Goal: Find specific page/section: Find specific page/section

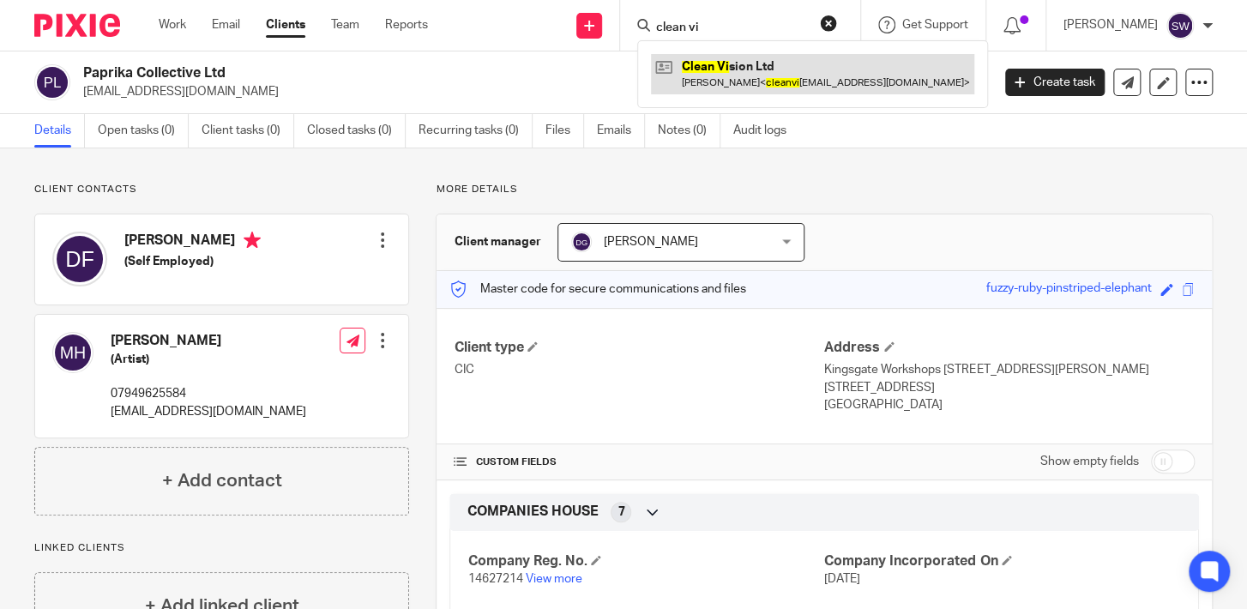
type input "clean vi"
click at [742, 75] on link at bounding box center [812, 73] width 323 height 39
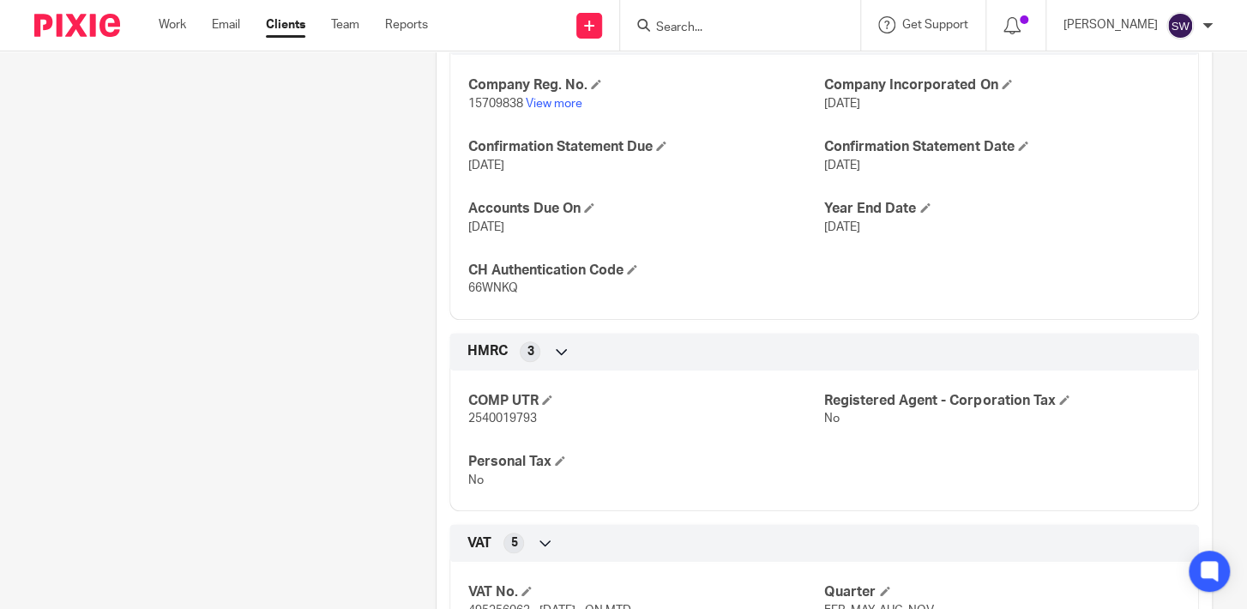
scroll to position [580, 0]
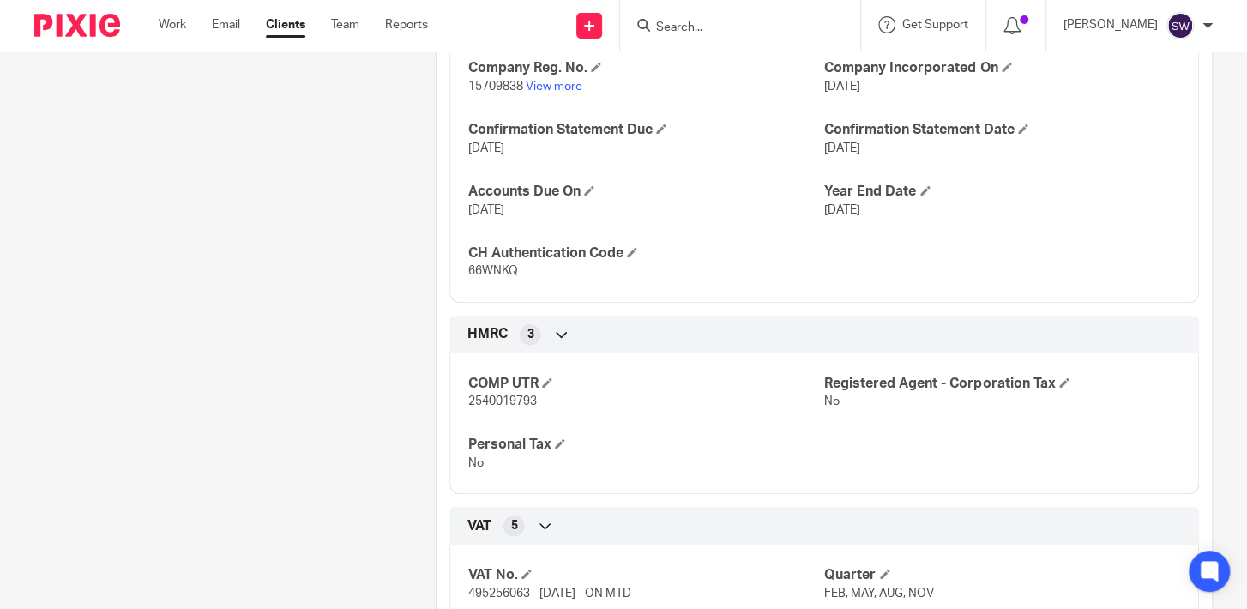
click at [697, 33] on input "Search" at bounding box center [732, 28] width 154 height 15
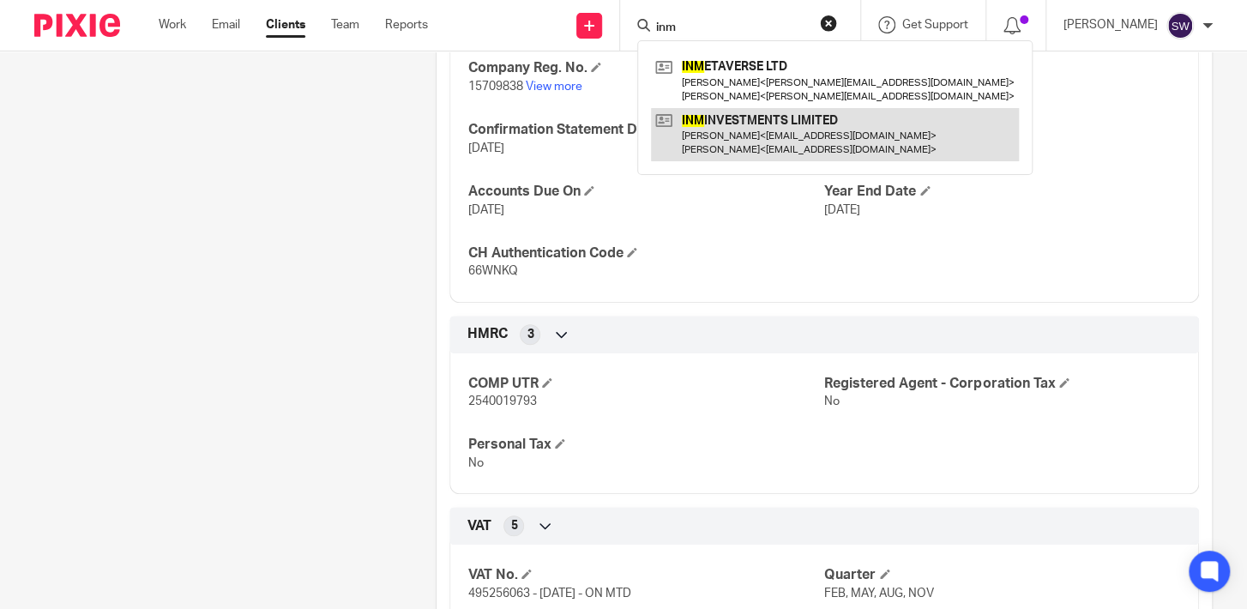
type input "inm"
click at [764, 140] on link at bounding box center [835, 134] width 368 height 53
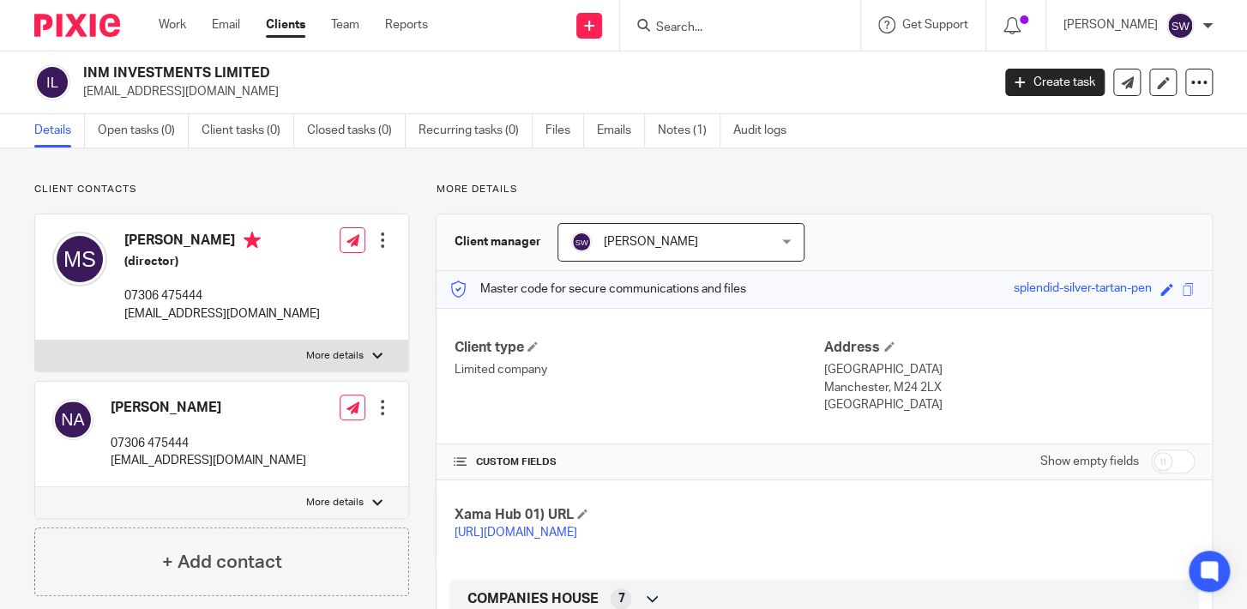
scroll to position [414, 0]
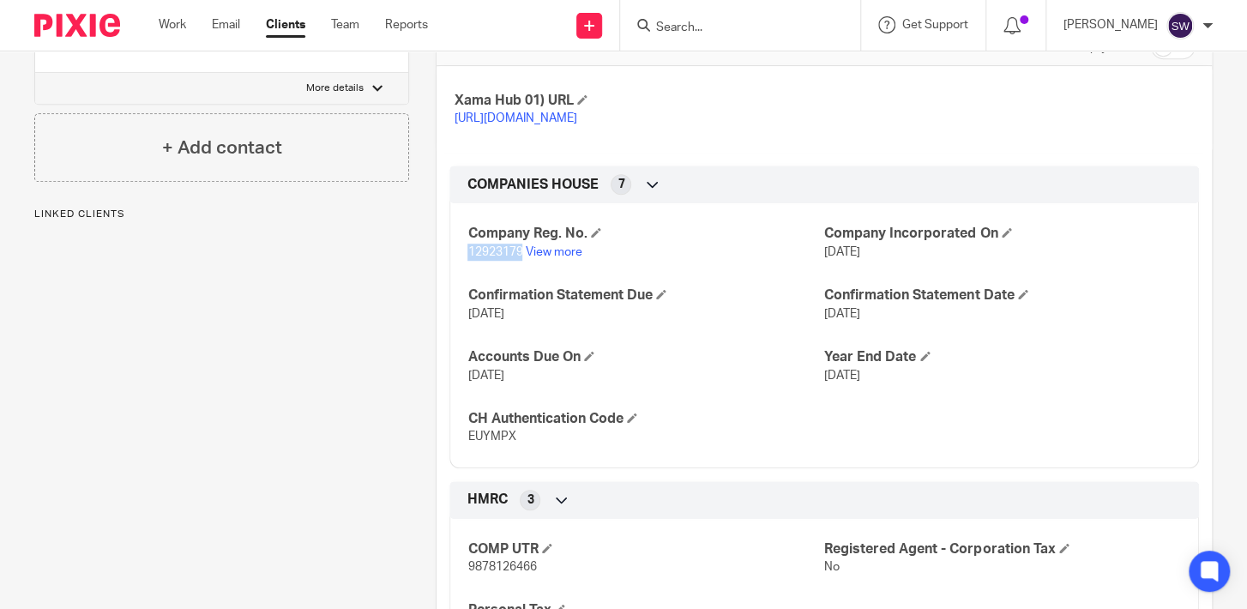
click at [450, 272] on div "Company Reg. No. 12923179 View more Company Incorporated On [DATE] Confirmation…" at bounding box center [825, 328] width 750 height 277
drag, startPoint x: 510, startPoint y: 458, endPoint x: 447, endPoint y: 450, distance: 64.1
click at [450, 450] on div "Company Reg. No. 12923179 View more Company Incorporated On [DATE] Confirmation…" at bounding box center [825, 328] width 750 height 277
copy span "EUYMPX"
click at [749, 27] on input "Search" at bounding box center [732, 28] width 154 height 15
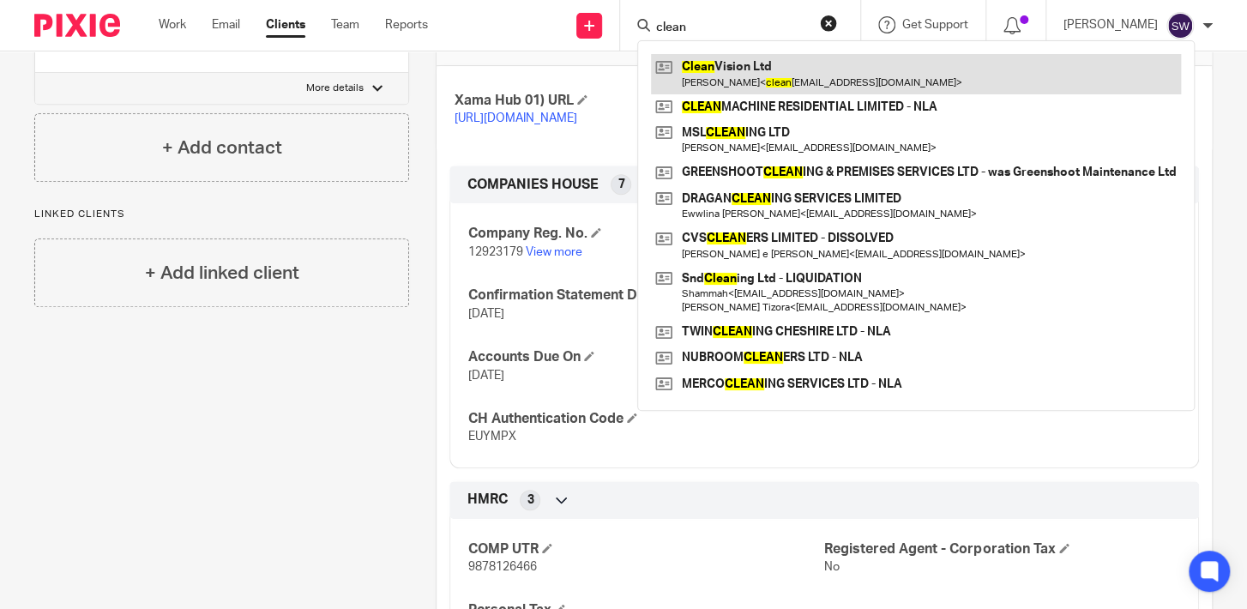
type input "clean"
click at [801, 57] on link at bounding box center [916, 73] width 530 height 39
